Goal: Find specific page/section: Find specific page/section

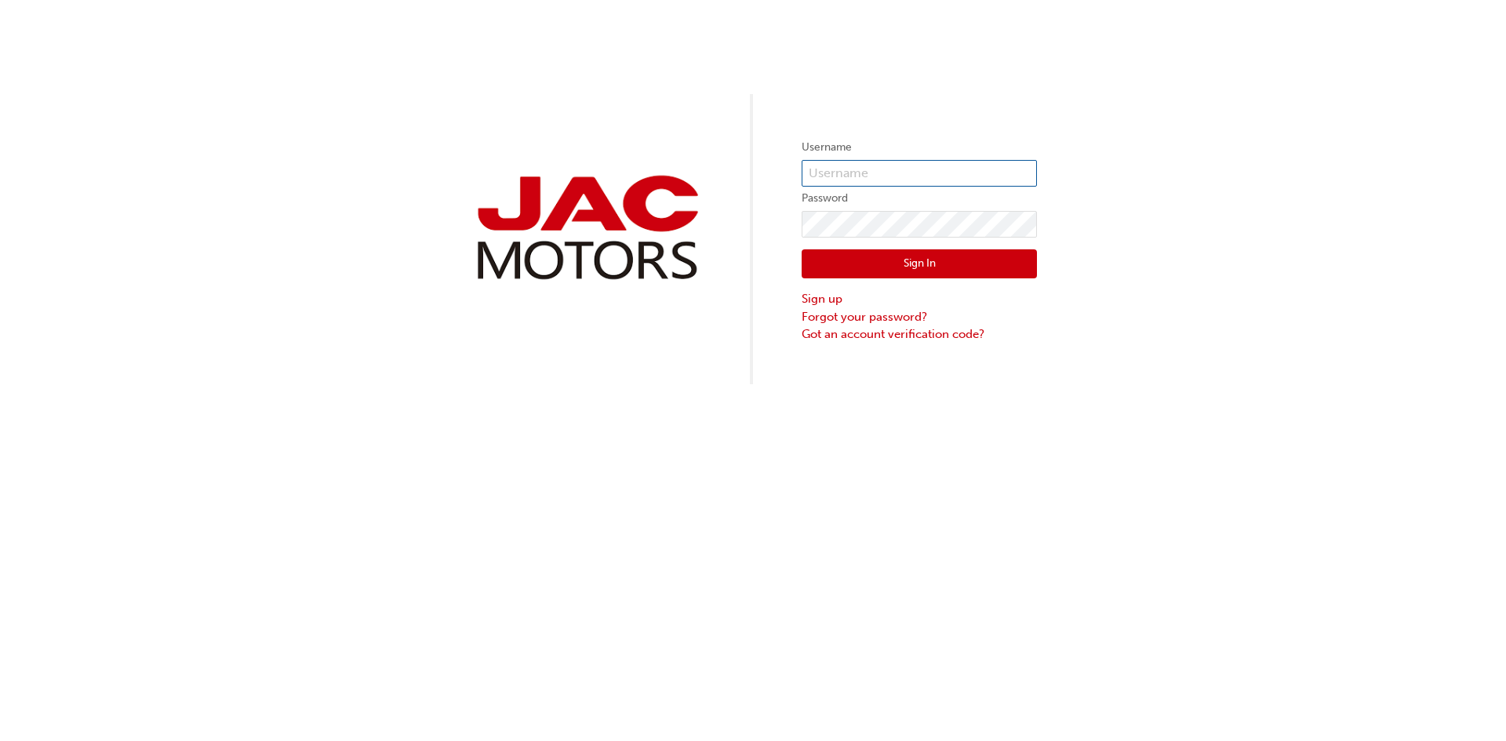
type input "FC0360"
click at [885, 262] on button "Sign In" at bounding box center [918, 264] width 235 height 30
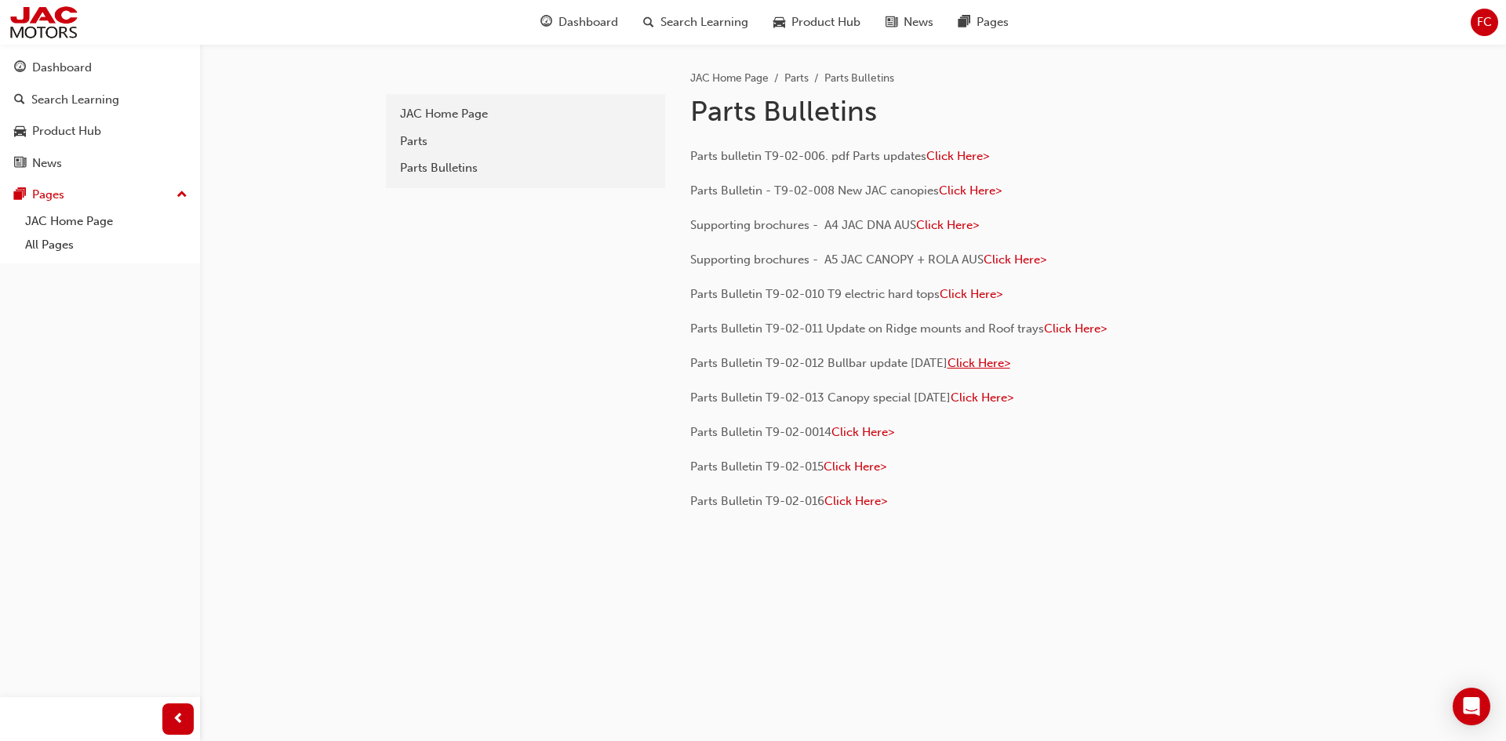
click at [1008, 360] on span "Click Here>" at bounding box center [978, 363] width 63 height 14
click at [544, 476] on div "b5f2d701-eeb5-4f41-b084-4149482547fe JAC Home Page Parts Parts Bulletins" at bounding box center [524, 310] width 282 height 532
click at [998, 365] on span "Click Here>" at bounding box center [978, 363] width 63 height 14
